Goal: Task Accomplishment & Management: Manage account settings

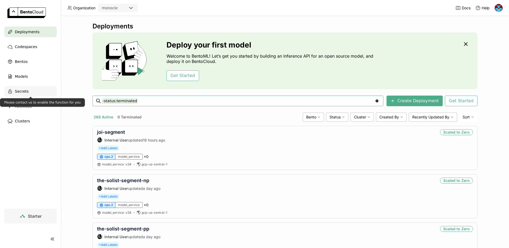
click at [18, 93] on span "Secrets" at bounding box center [22, 91] width 14 height 6
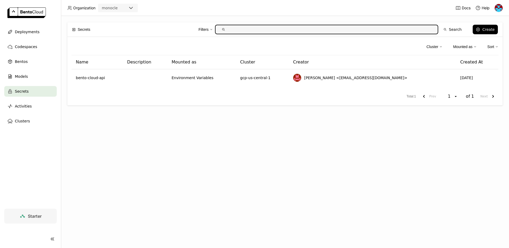
click at [52, 242] on div at bounding box center [52, 238] width 17 height 13
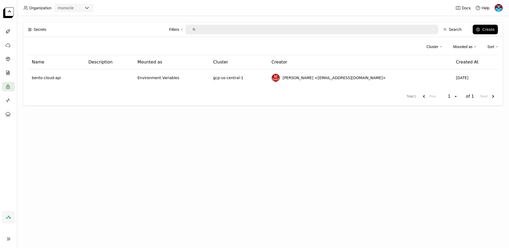
click at [7, 238] on icon at bounding box center [8, 239] width 6 height 6
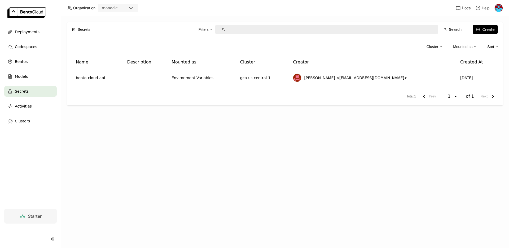
click at [27, 11] on img at bounding box center [26, 12] width 38 height 11
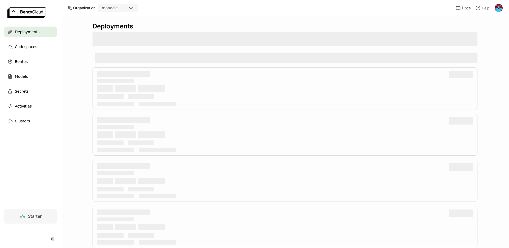
click at [495, 10] on div at bounding box center [499, 8] width 8 height 8
click at [499, 10] on img at bounding box center [499, 8] width 8 height 8
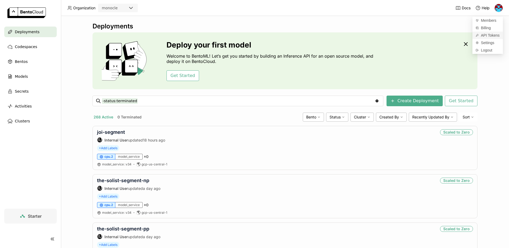
click at [488, 33] on span "API Tokens" at bounding box center [490, 35] width 19 height 5
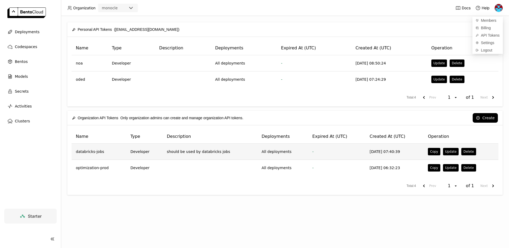
click at [175, 154] on td "should be used by databricks jobs" at bounding box center [210, 152] width 95 height 16
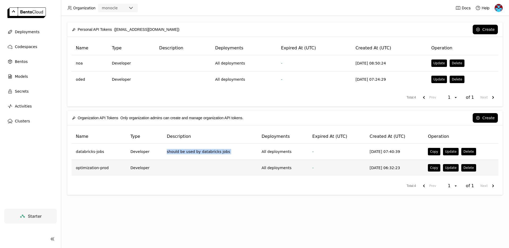
click at [163, 165] on td at bounding box center [210, 168] width 95 height 16
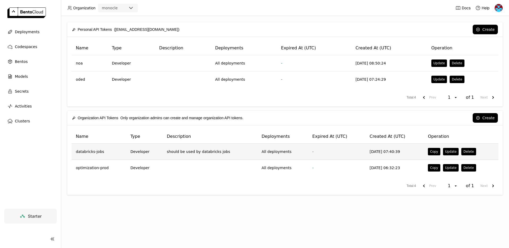
click at [176, 149] on td "should be used by databricks jobs" at bounding box center [210, 152] width 95 height 16
click at [433, 151] on button "Copy" at bounding box center [434, 151] width 12 height 7
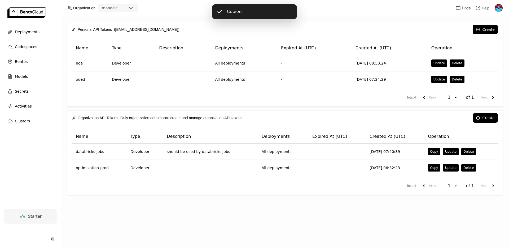
drag, startPoint x: 433, startPoint y: 151, endPoint x: 489, endPoint y: -39, distance: 197.6
click at [489, 0] on html "Copied Organization monocle Docs Help Deployments Codespaces Bentos Models Secr…" at bounding box center [254, 125] width 509 height 251
